Goal: Task Accomplishment & Management: Manage account settings

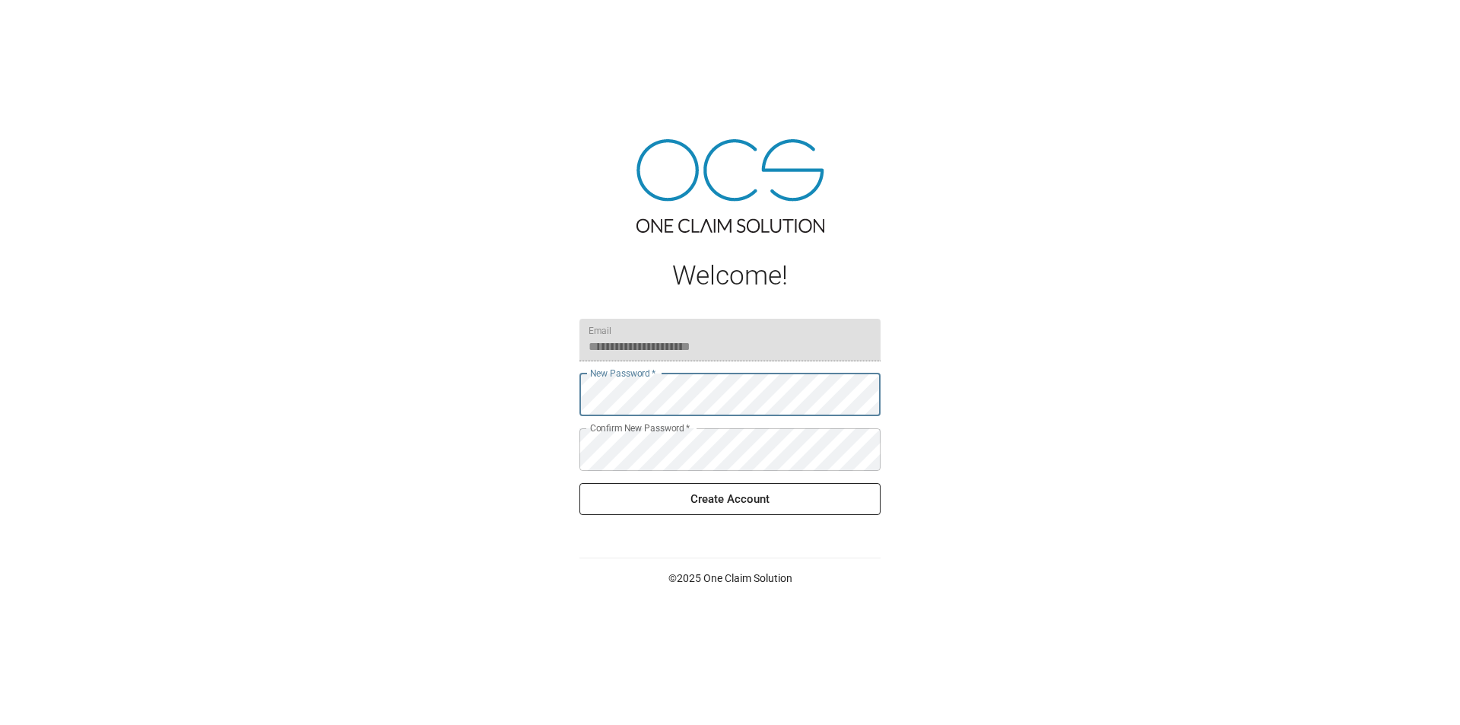
click at [536, 398] on div "**********" at bounding box center [730, 362] width 1460 height 725
click at [717, 499] on button "Create Account" at bounding box center [730, 499] width 301 height 32
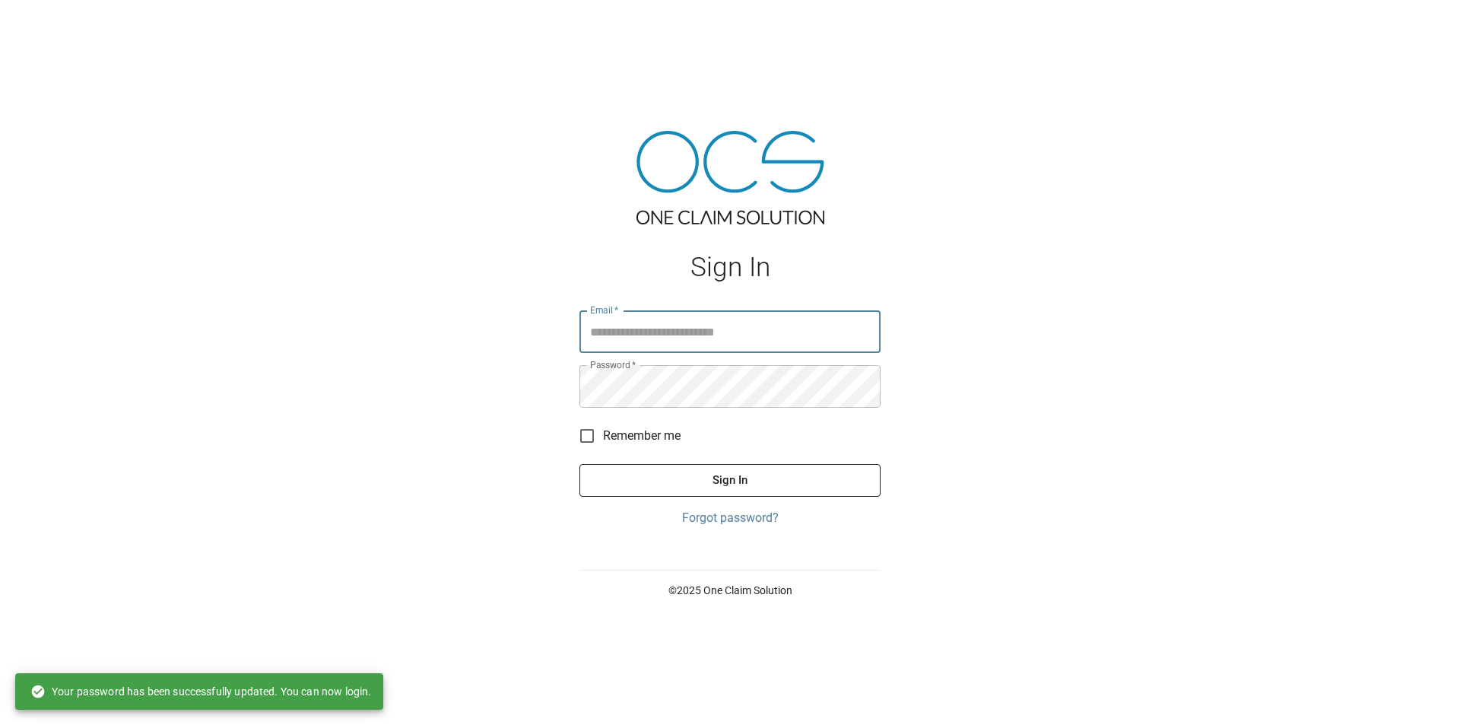
click at [656, 324] on input "Email   *" at bounding box center [730, 331] width 301 height 43
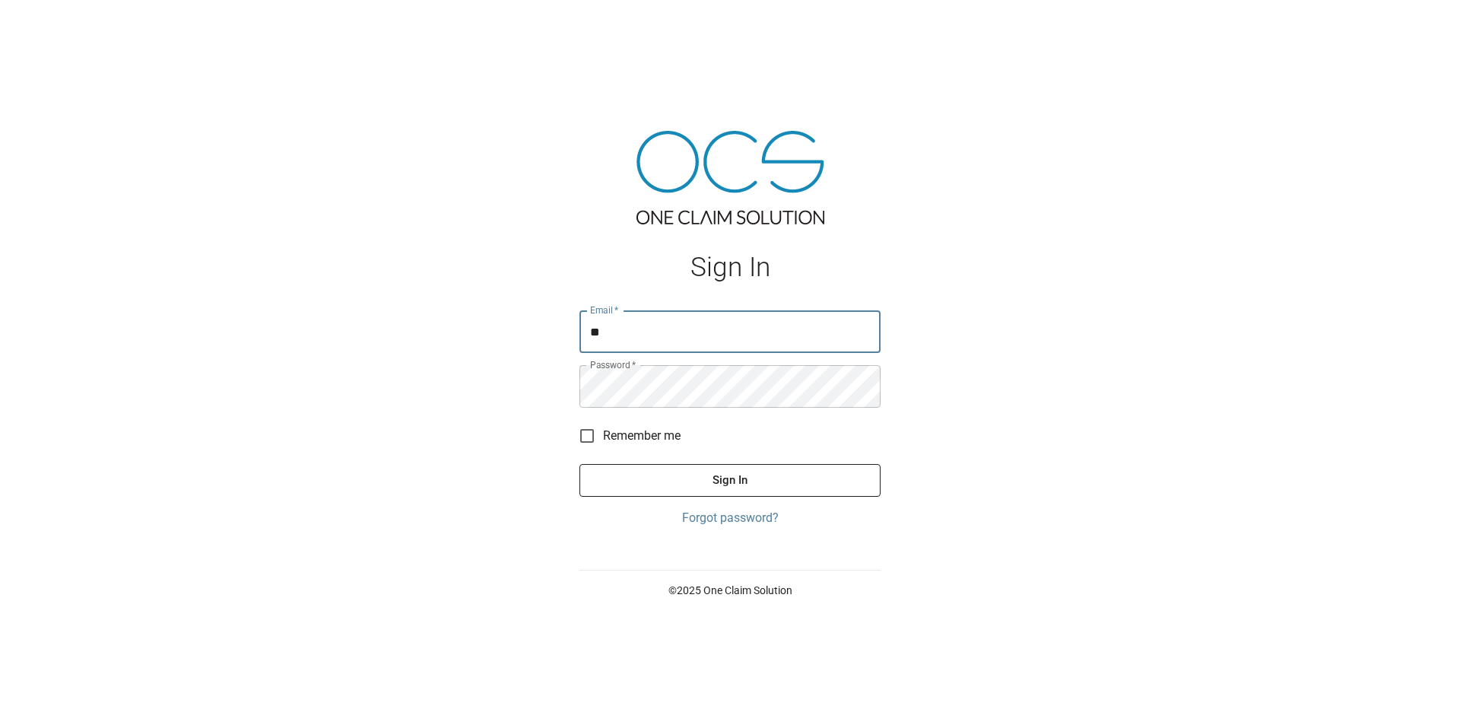
type input "*"
type input "**********"
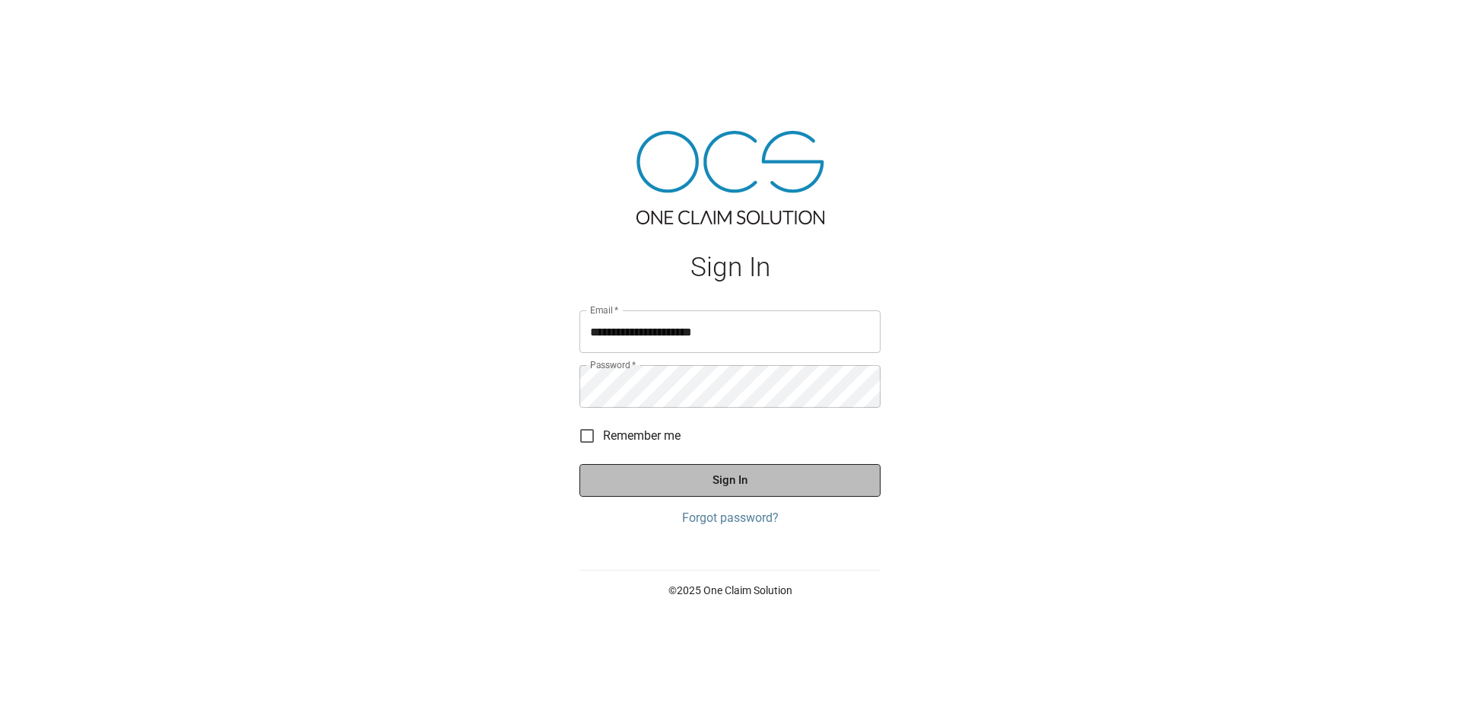
click at [775, 478] on button "Sign In" at bounding box center [730, 480] width 301 height 32
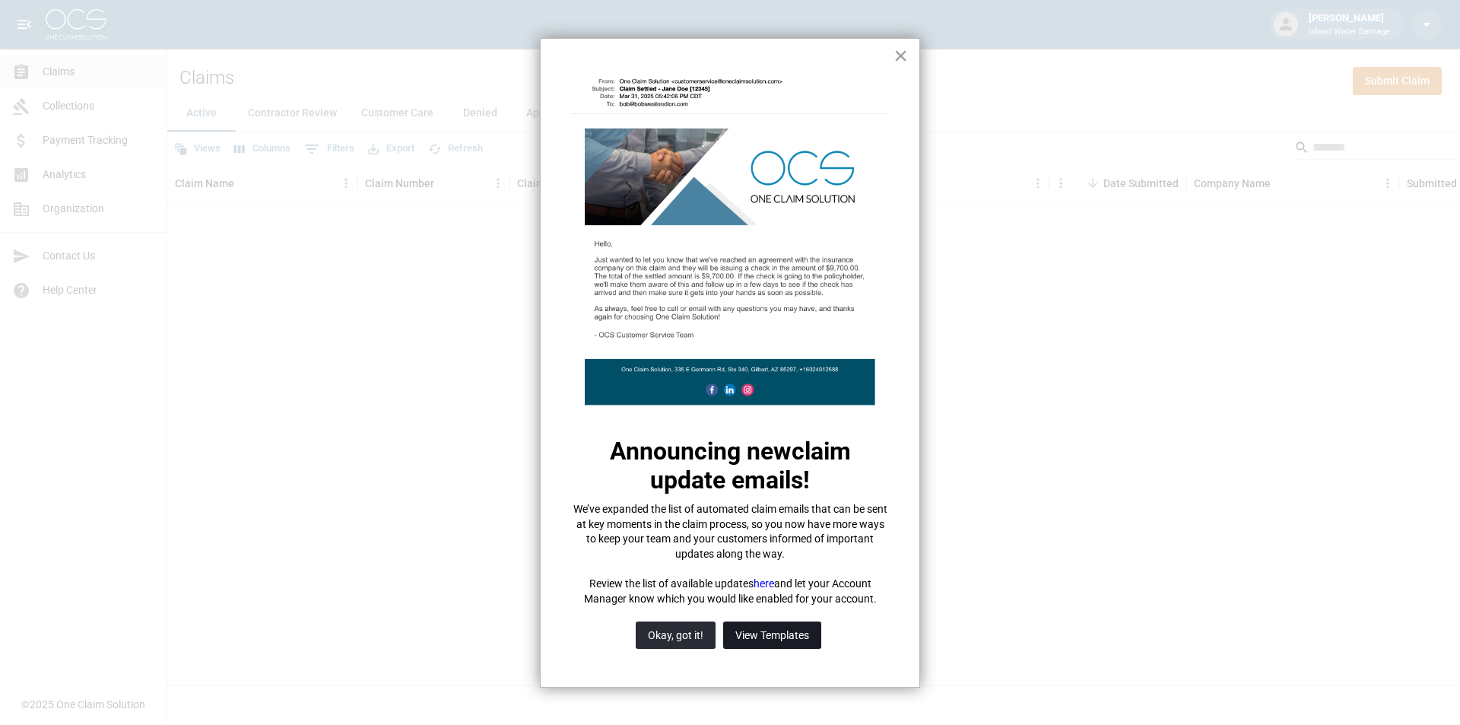
click at [780, 630] on button "View Templates" at bounding box center [772, 634] width 98 height 27
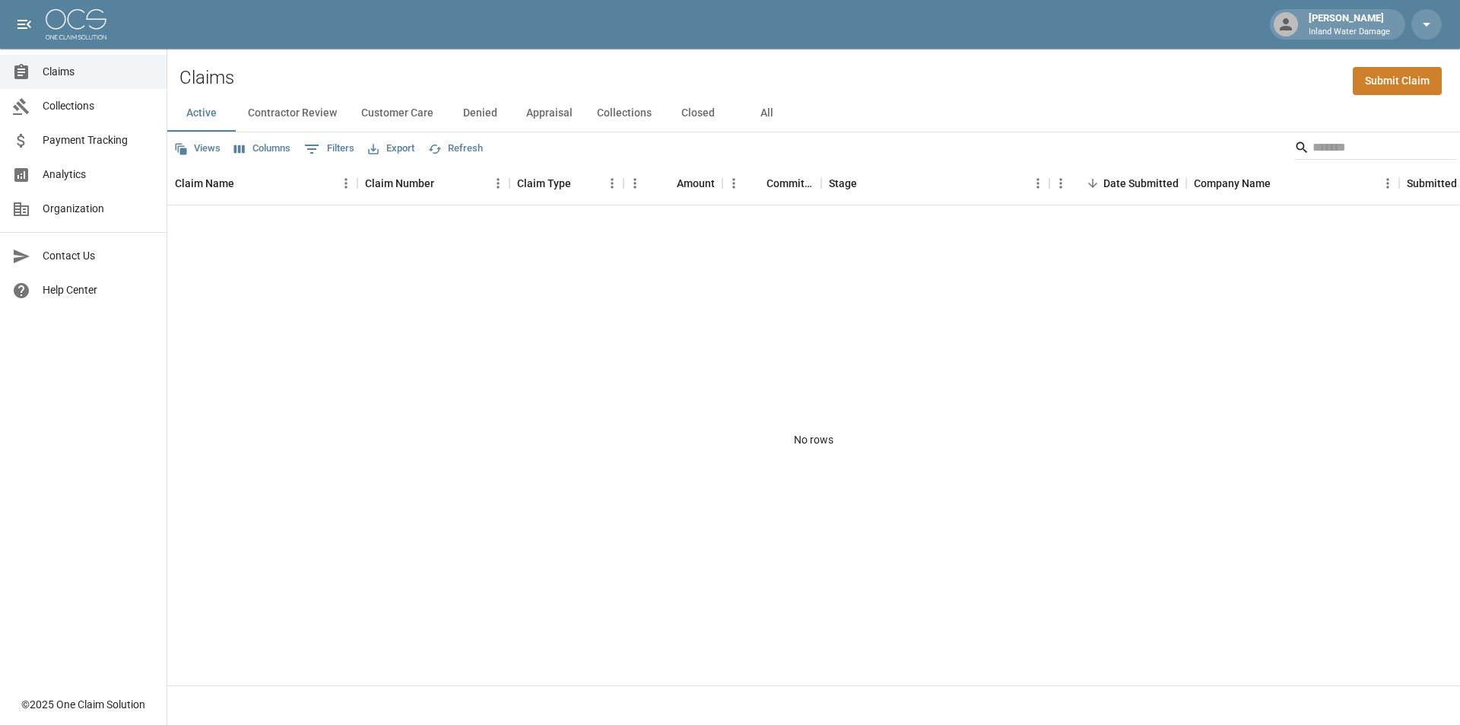
drag, startPoint x: 1406, startPoint y: 1, endPoint x: 813, endPoint y: 294, distance: 661.6
click at [817, 291] on div "No rows" at bounding box center [813, 439] width 1293 height 468
click at [69, 205] on span "Organization" at bounding box center [99, 209] width 112 height 16
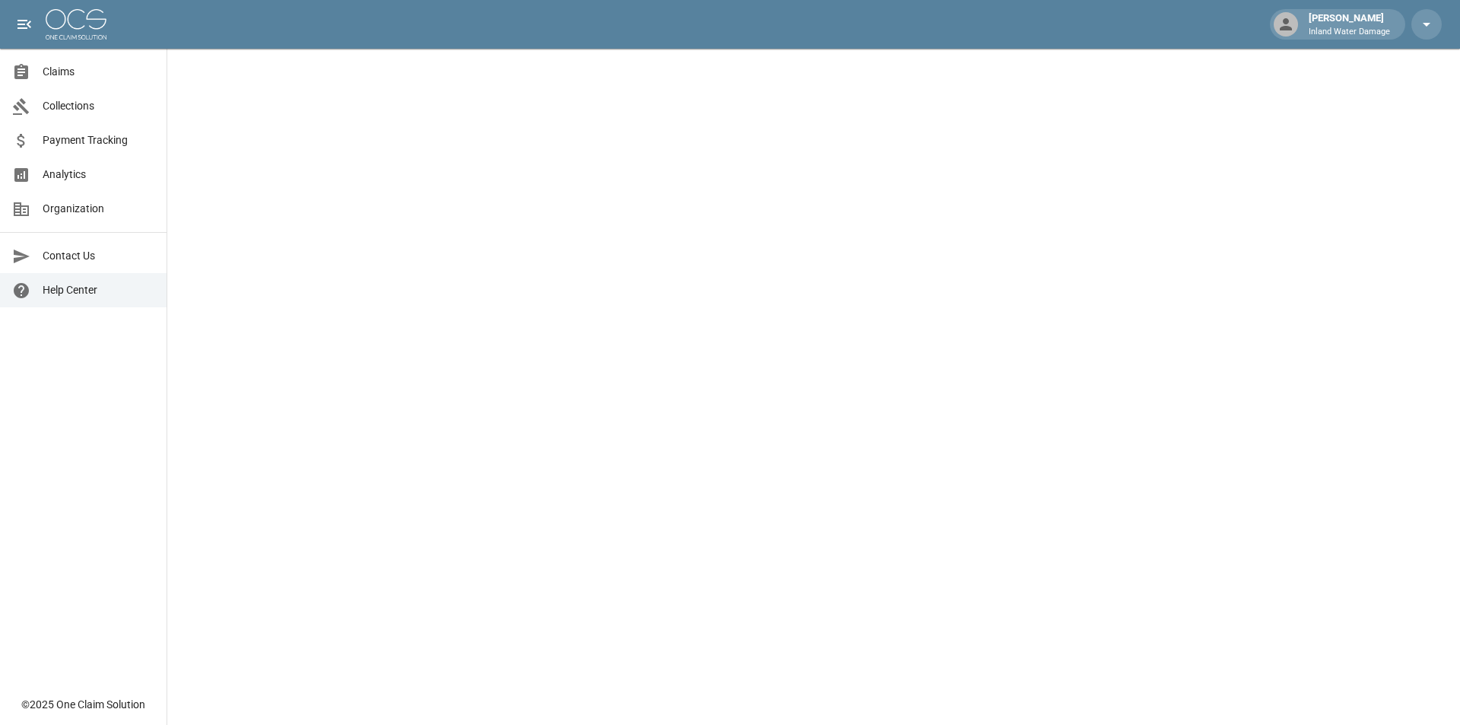
click at [65, 98] on span "Collections" at bounding box center [99, 106] width 112 height 16
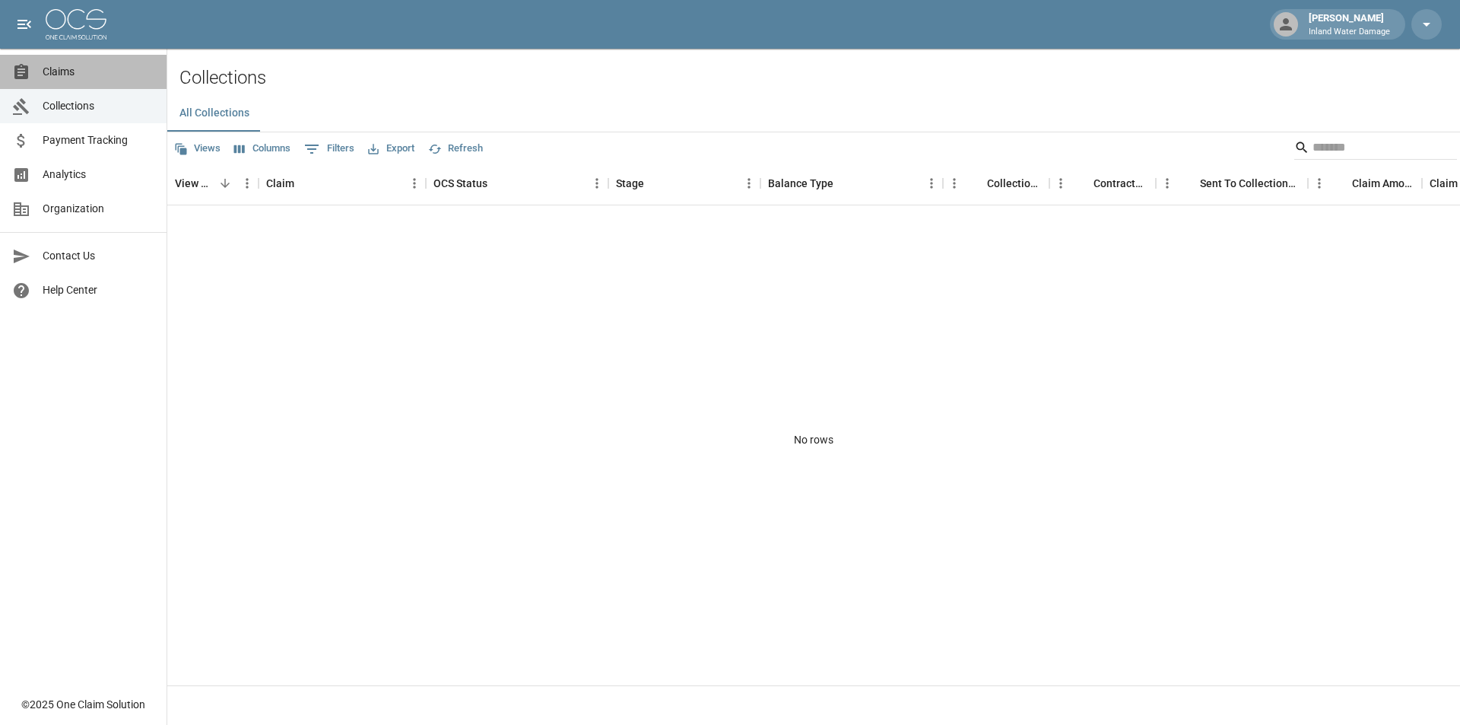
click at [52, 76] on span "Claims" at bounding box center [99, 72] width 112 height 16
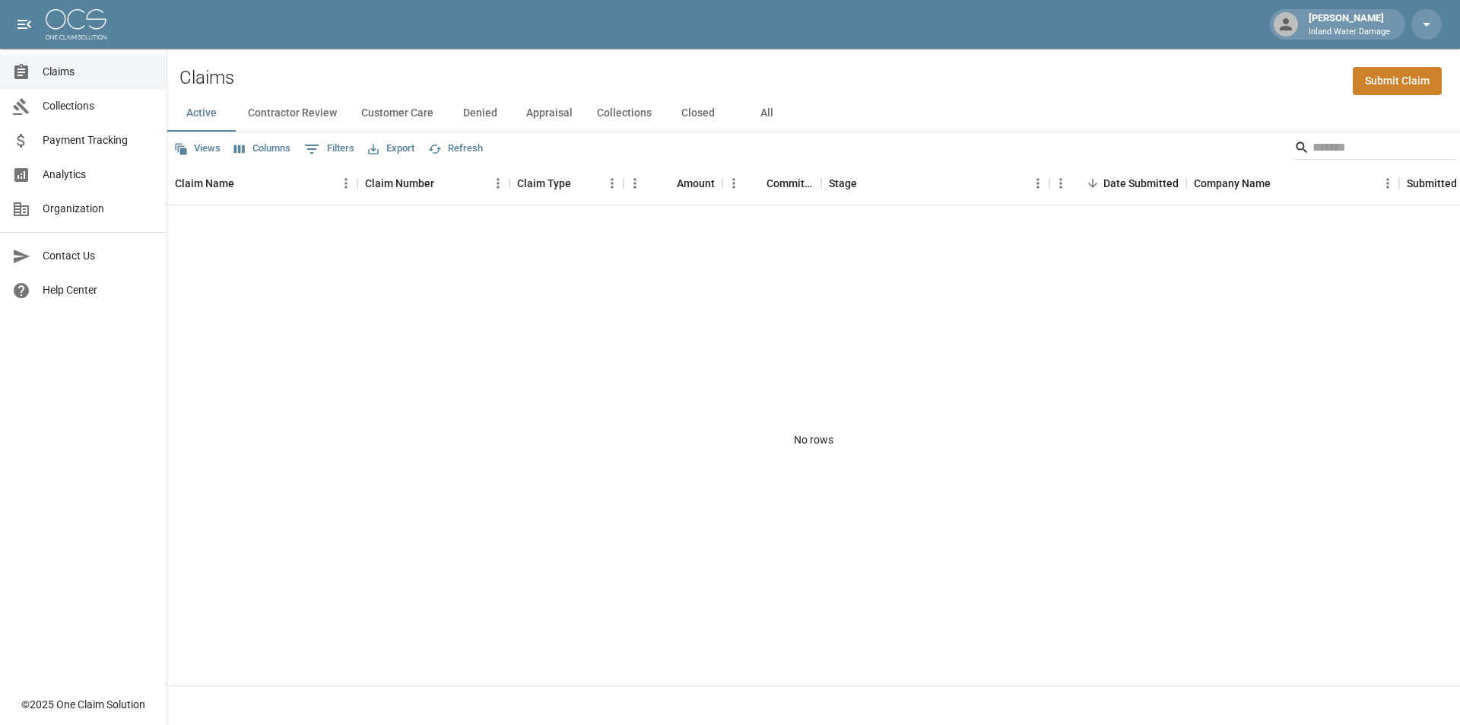
click at [1390, 17] on div "Corina Tapia Inland Water Damage" at bounding box center [1350, 24] width 94 height 27
click at [1425, 23] on icon "button" at bounding box center [1427, 25] width 8 height 4
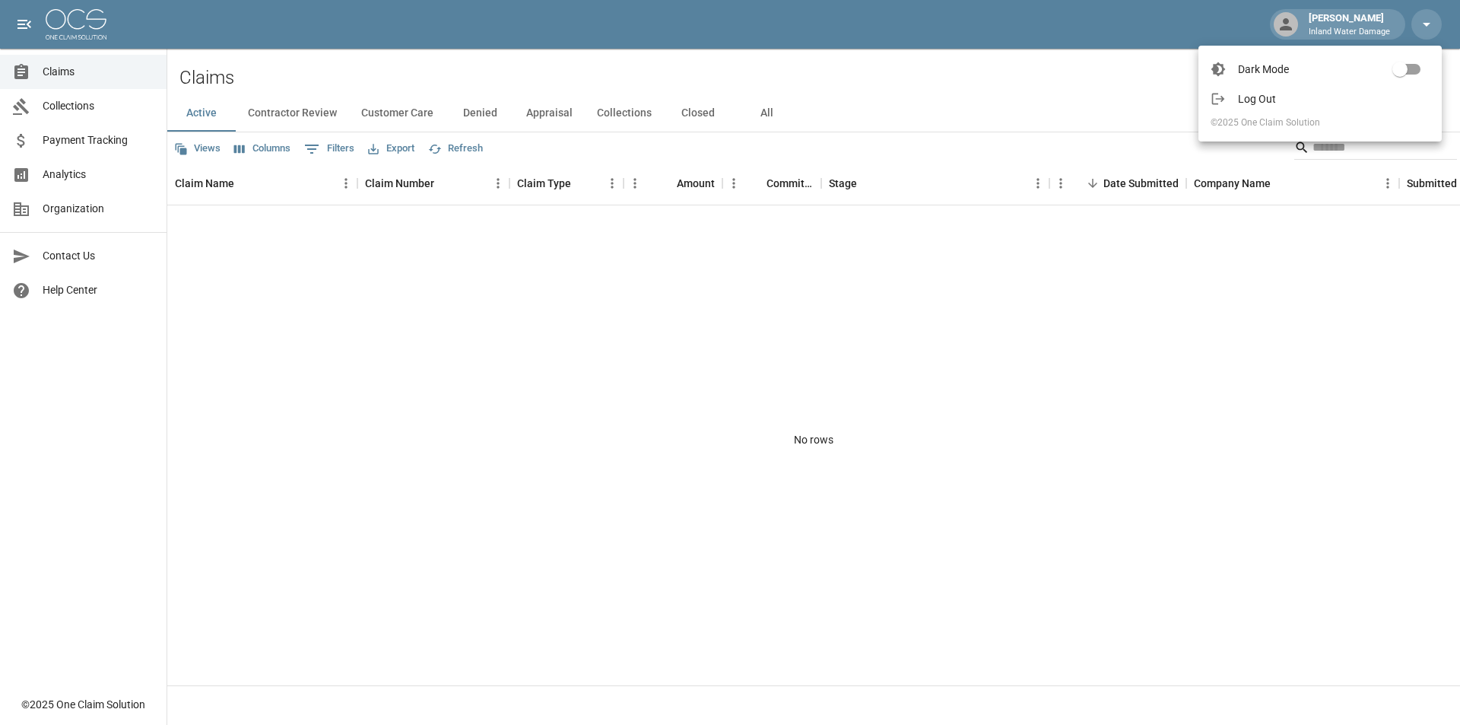
click at [1358, 24] on div at bounding box center [730, 362] width 1460 height 725
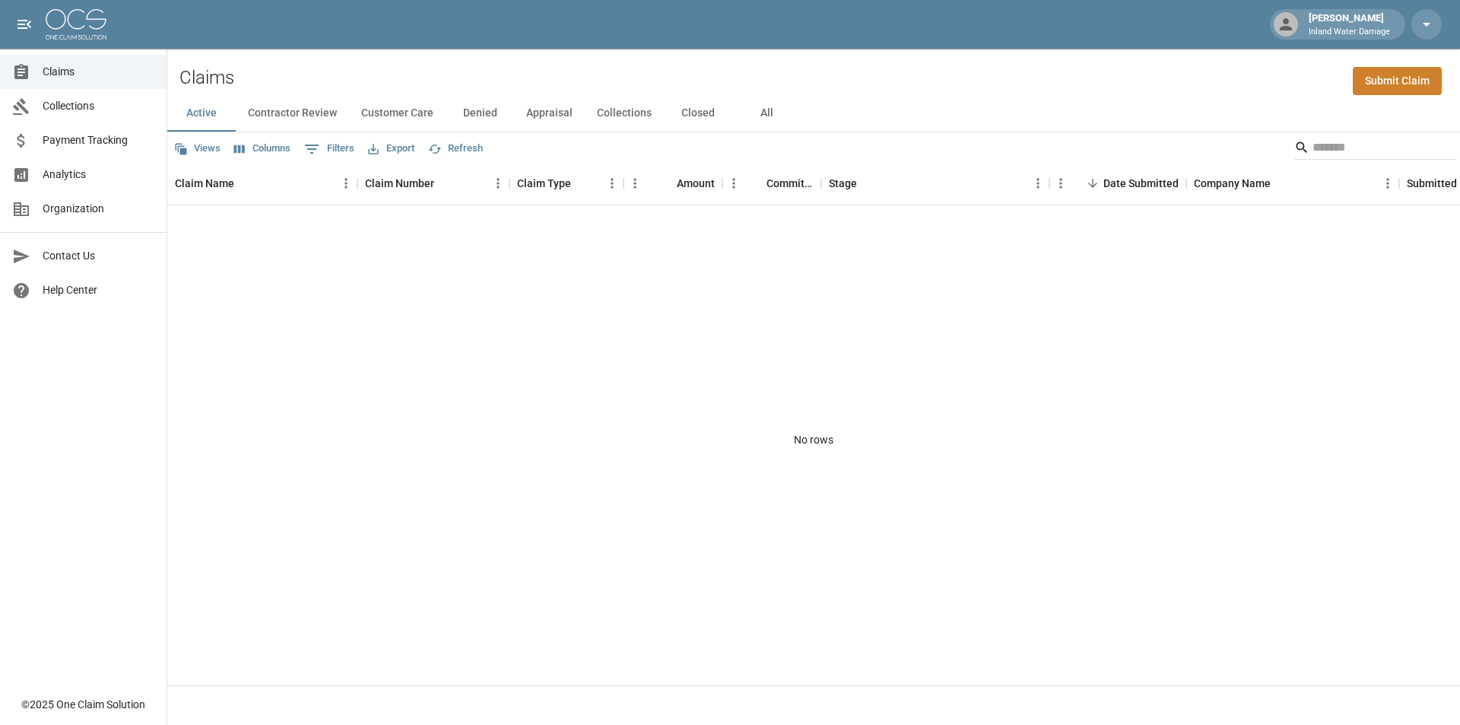
click at [1290, 23] on icon at bounding box center [1286, 24] width 18 height 18
click at [23, 26] on icon "open drawer" at bounding box center [24, 24] width 18 height 18
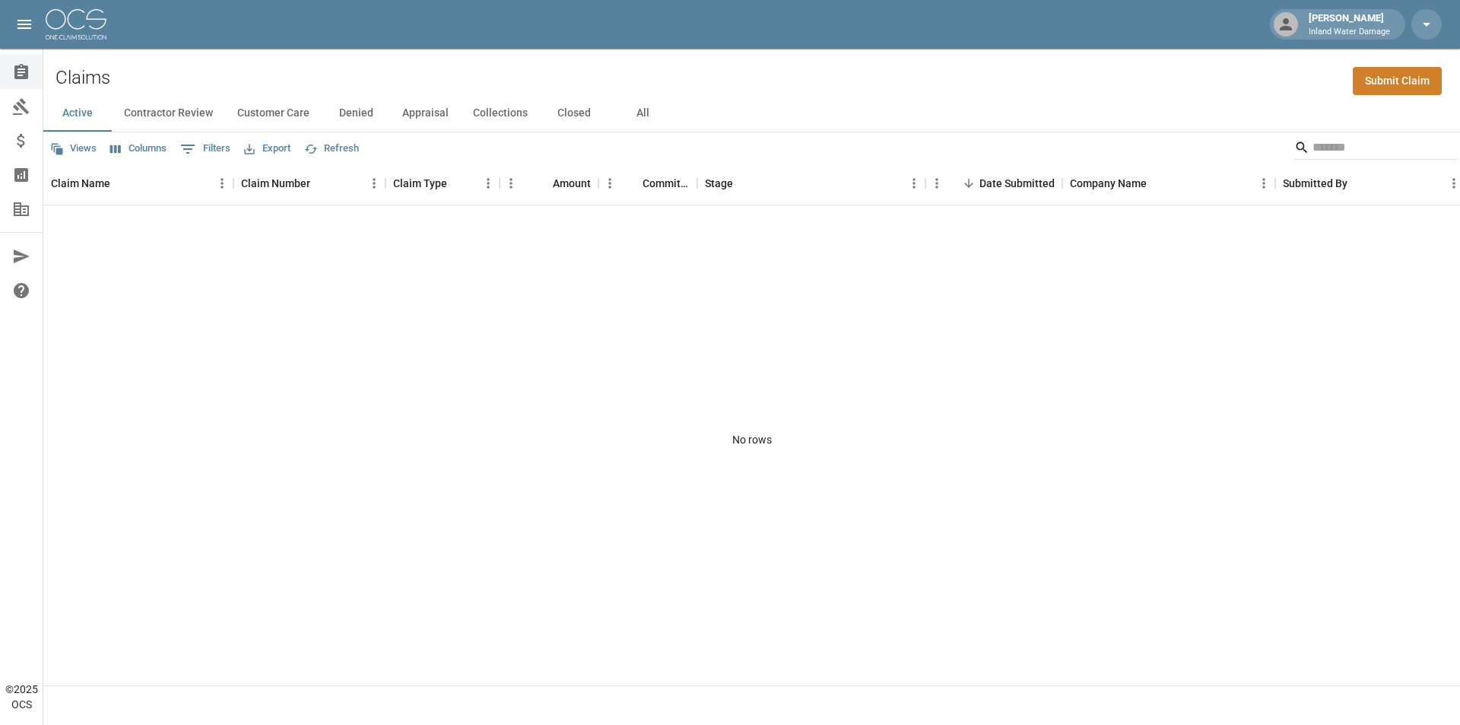
click at [23, 26] on icon "open drawer" at bounding box center [24, 24] width 18 height 18
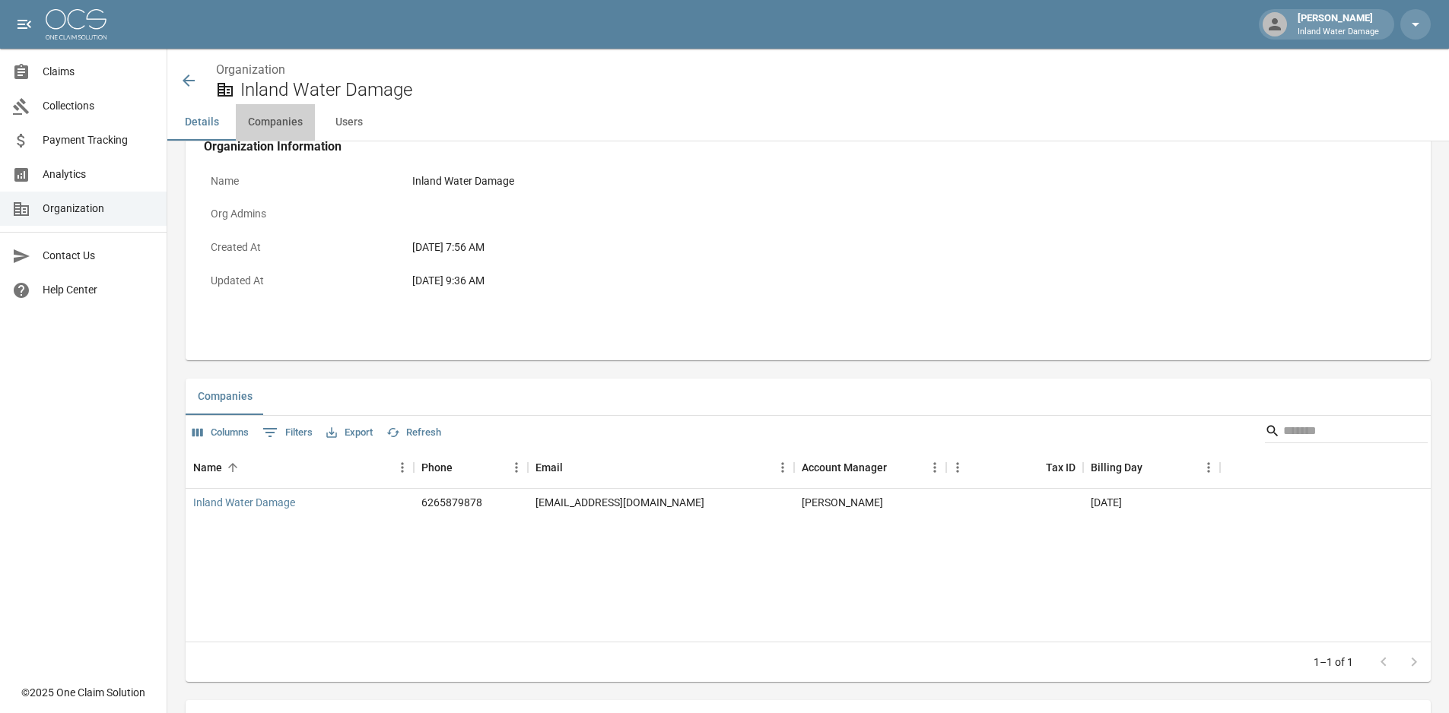
click at [276, 124] on button "Companies" at bounding box center [275, 122] width 79 height 37
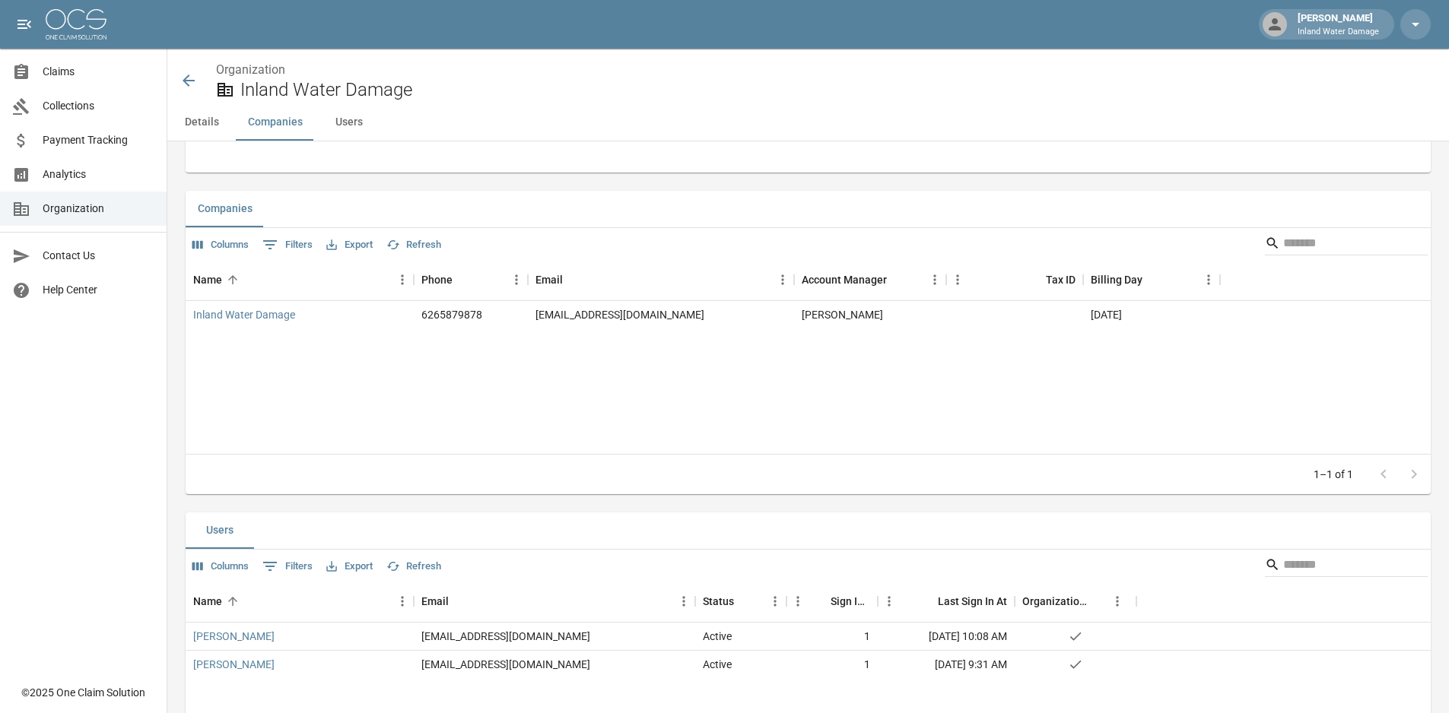
scroll to position [265, 0]
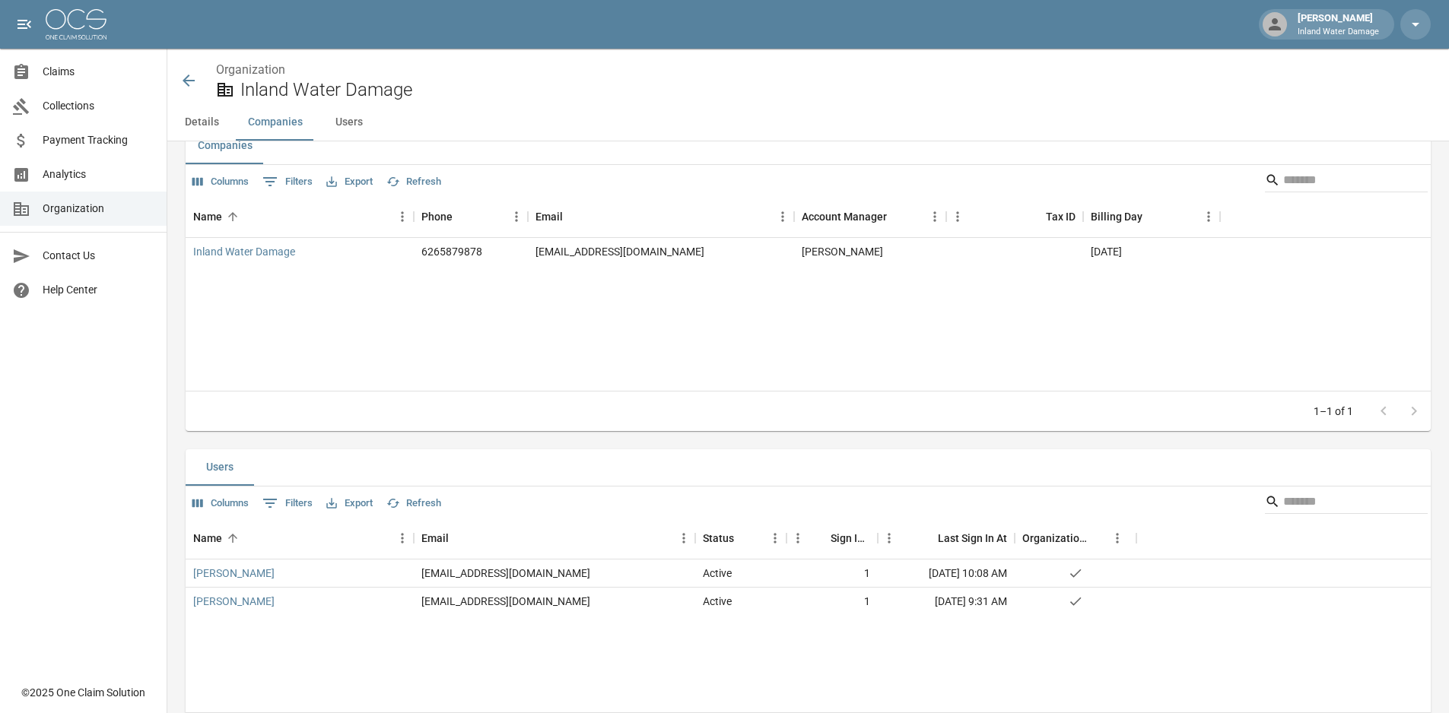
click at [346, 125] on button "Users" at bounding box center [349, 122] width 68 height 37
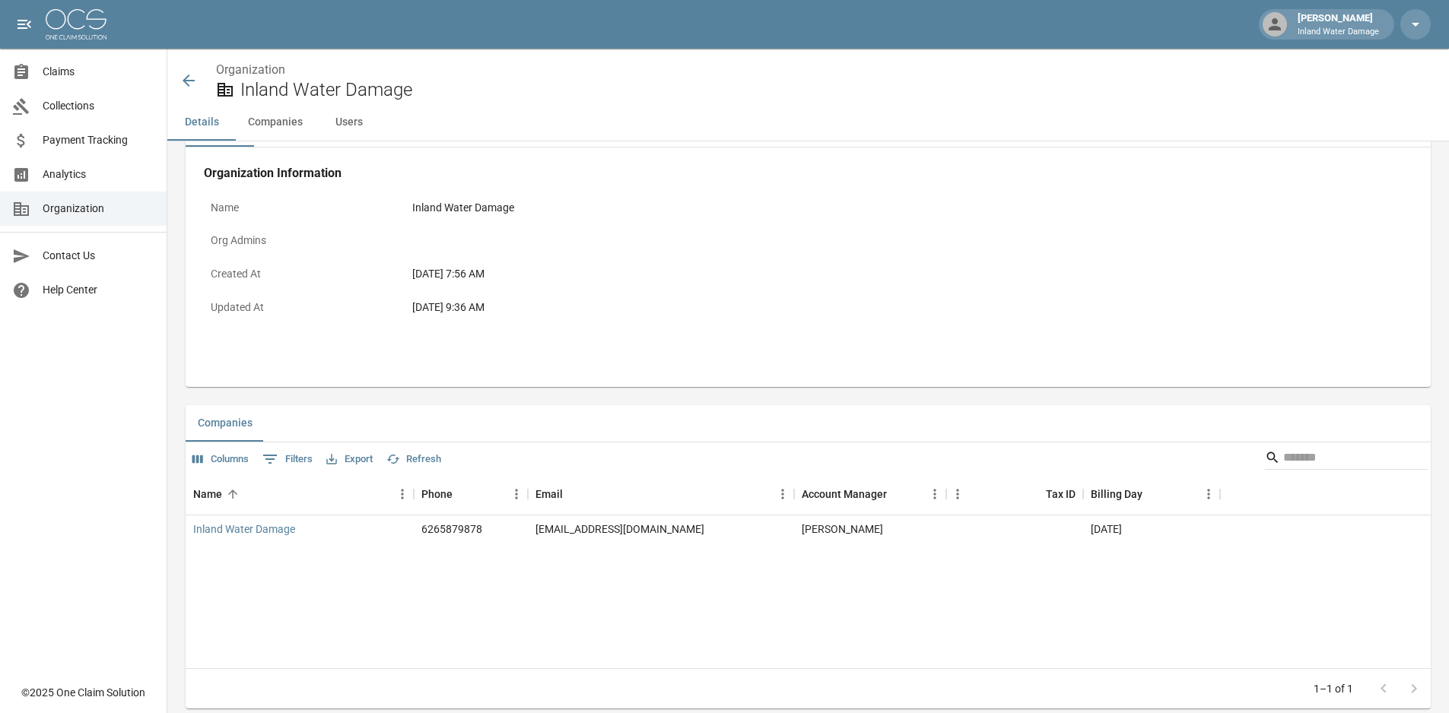
scroll to position [76, 0]
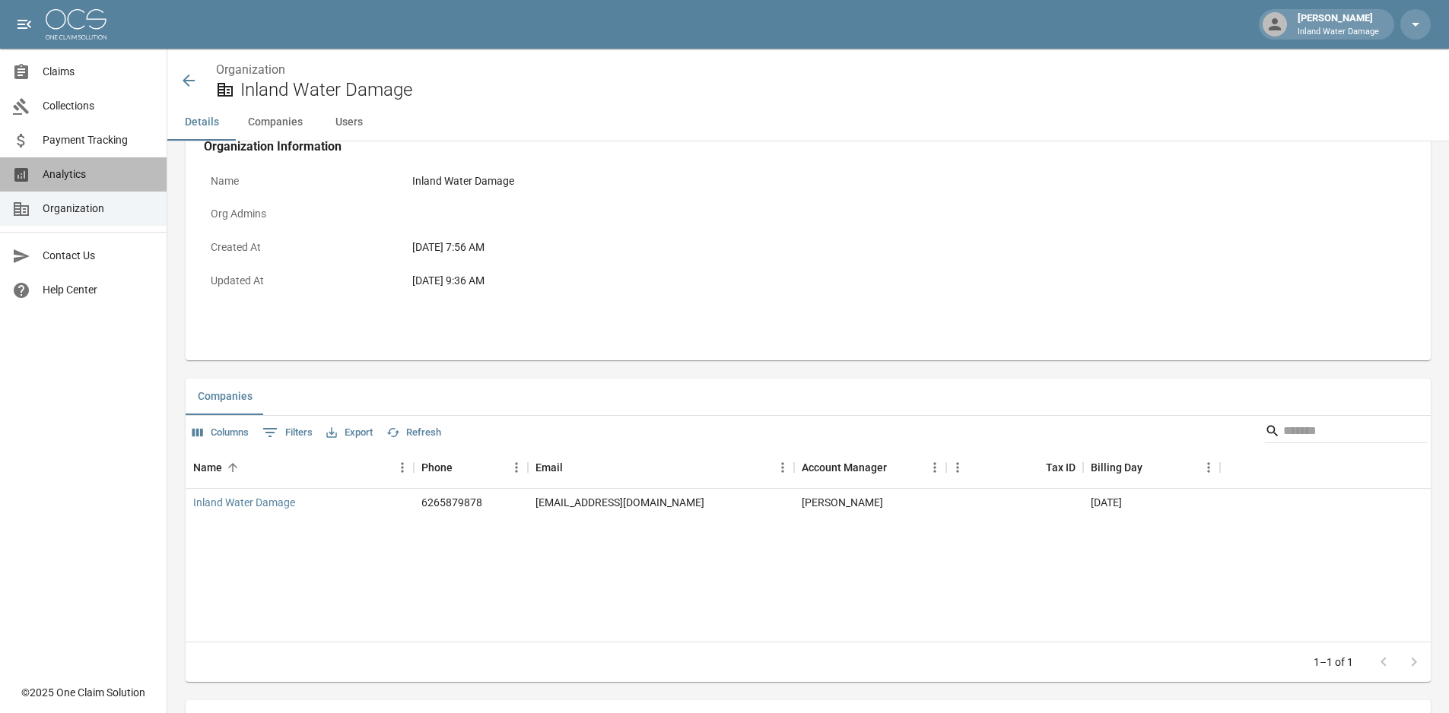
click at [68, 171] on span "Analytics" at bounding box center [99, 175] width 112 height 16
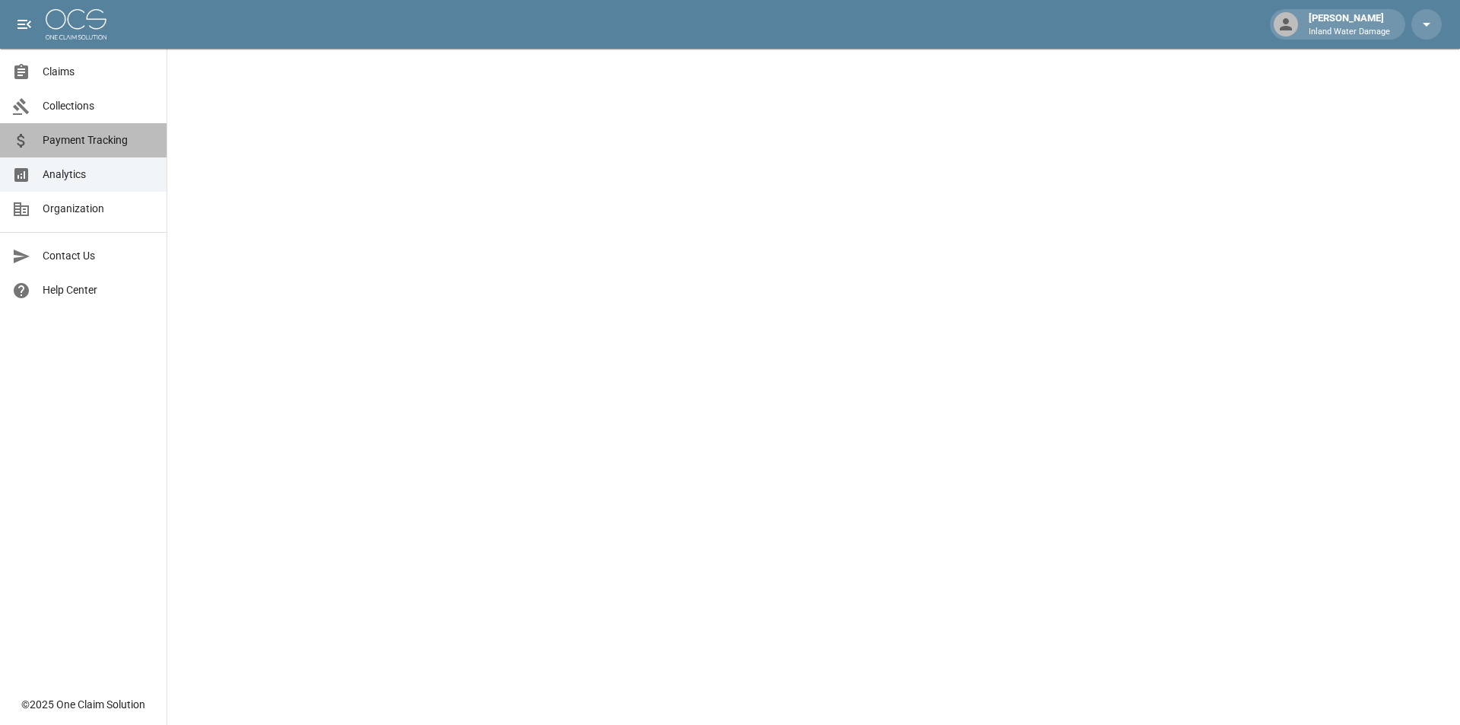
click at [73, 137] on span "Payment Tracking" at bounding box center [99, 140] width 112 height 16
